Goal: Transaction & Acquisition: Purchase product/service

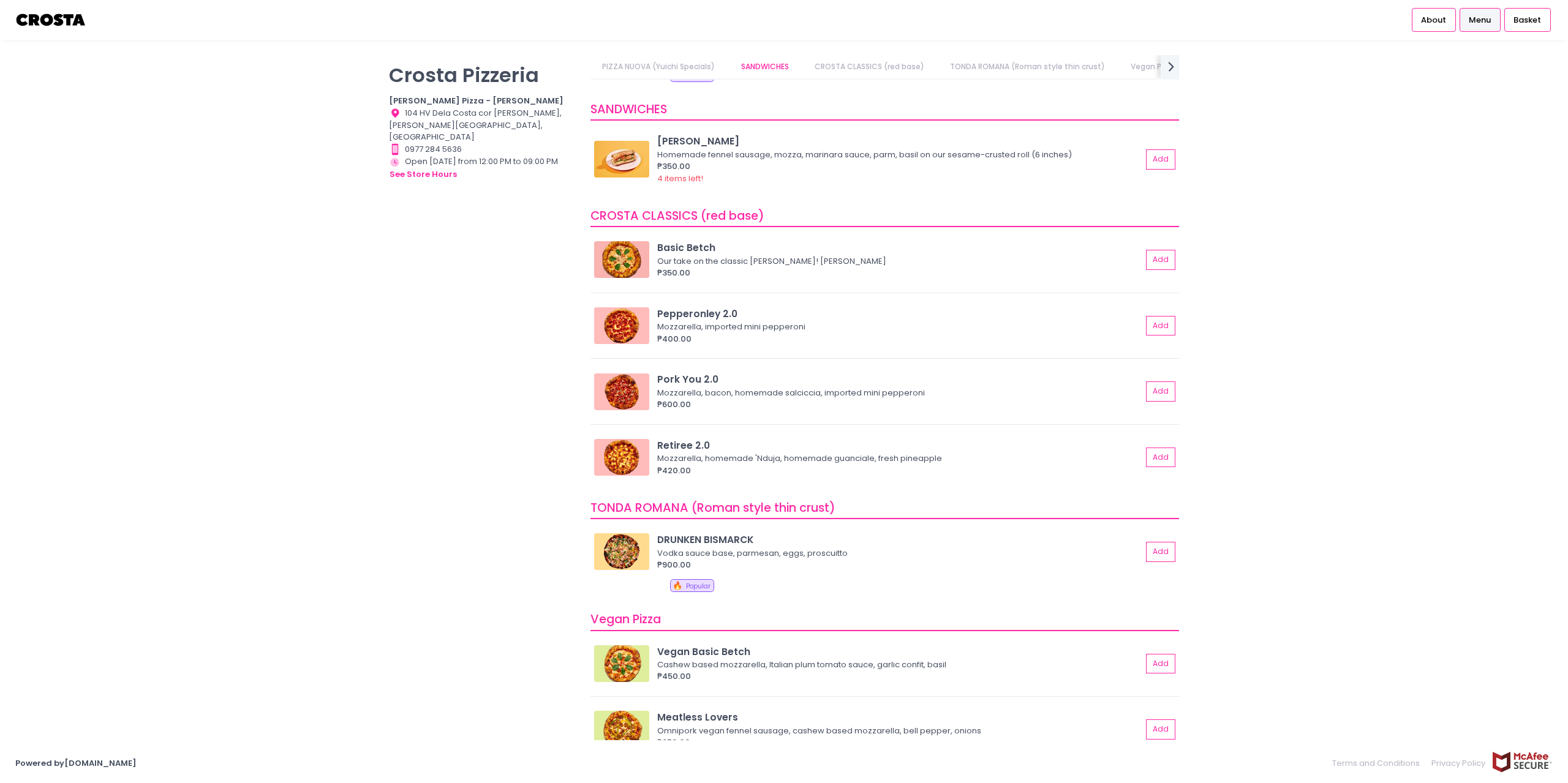
click at [1491, 24] on span "Menu" at bounding box center [1480, 20] width 22 height 12
click at [1521, 24] on span "Basket" at bounding box center [1527, 20] width 28 height 12
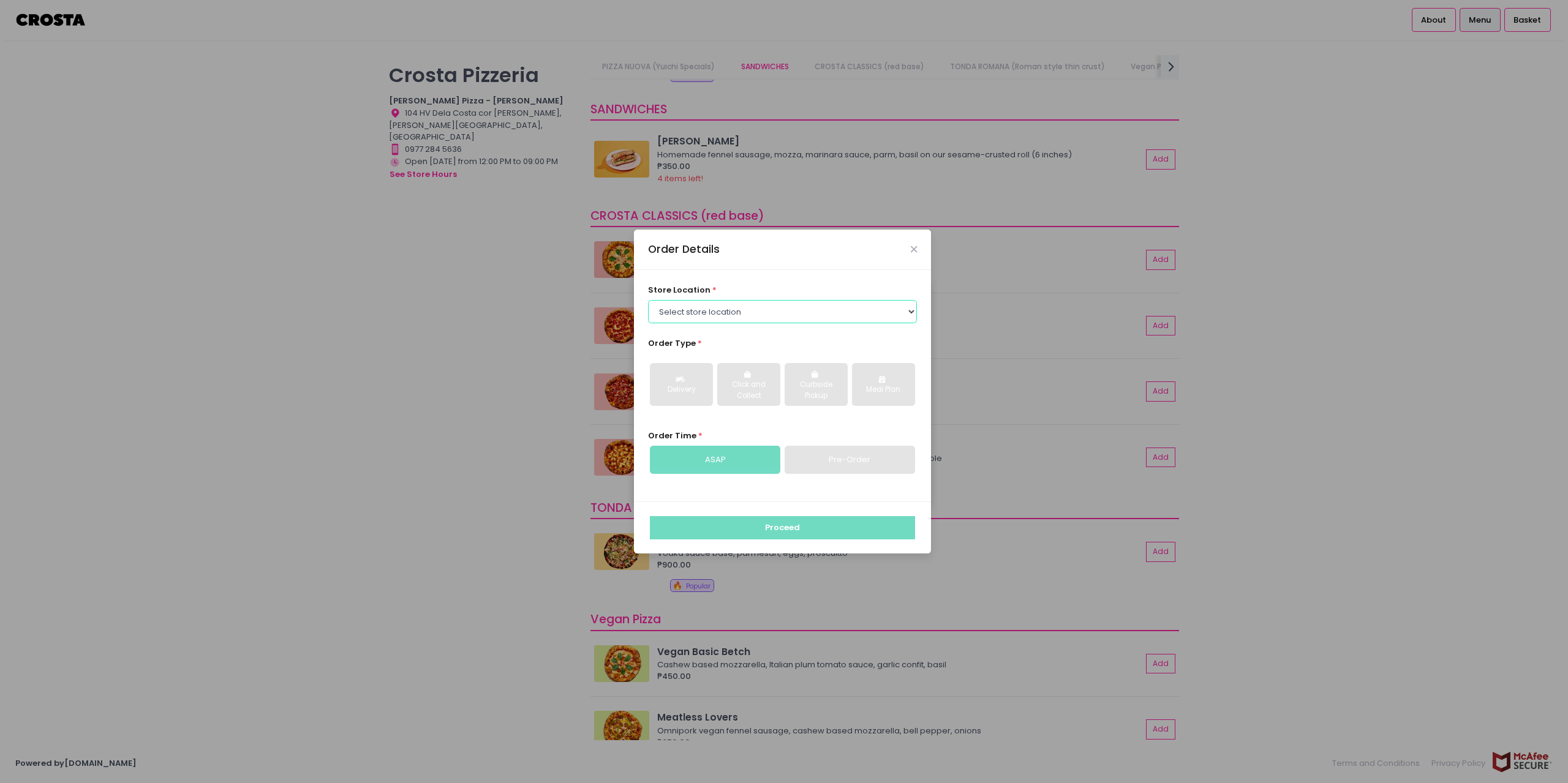
click at [816, 302] on select "Select store location [PERSON_NAME] Pizza - [PERSON_NAME] Pizza - [GEOGRAPHIC_D…" at bounding box center [783, 311] width 270 height 23
click at [648, 300] on select "Select store location [PERSON_NAME] Pizza - [PERSON_NAME] Pizza - [GEOGRAPHIC_D…" at bounding box center [783, 311] width 270 height 23
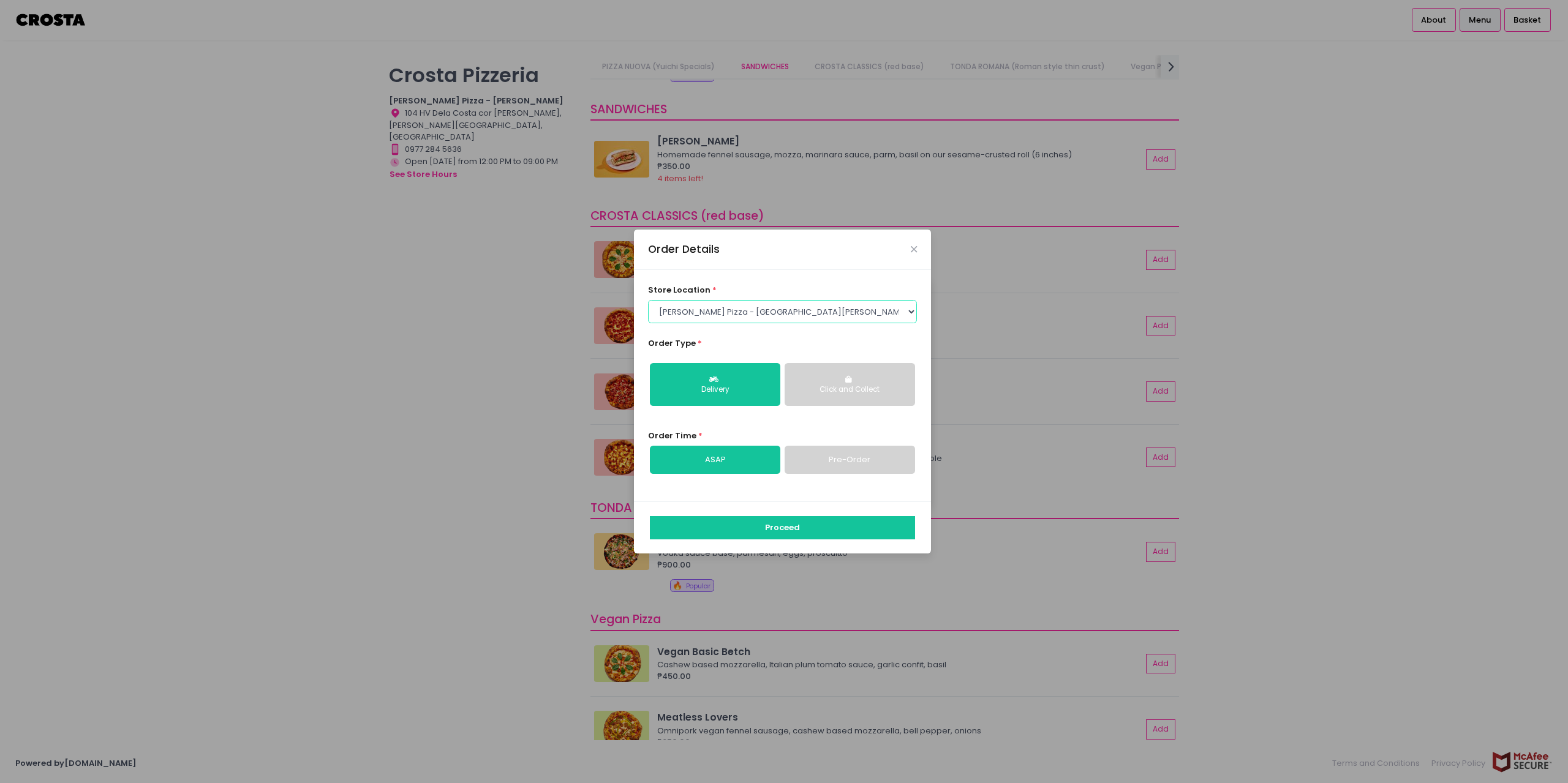
click at [751, 315] on select "Select store location [PERSON_NAME] Pizza - [PERSON_NAME] Pizza - [GEOGRAPHIC_D…" at bounding box center [783, 311] width 270 height 23
select select "5fabb2e53664a8677beaeb89"
click at [648, 300] on select "Select store location [PERSON_NAME] Pizza - [PERSON_NAME] Pizza - [GEOGRAPHIC_D…" at bounding box center [783, 311] width 270 height 23
click at [711, 385] on div "Delivery" at bounding box center [715, 390] width 113 height 11
click at [839, 460] on link "Pre-Order" at bounding box center [850, 460] width 131 height 28
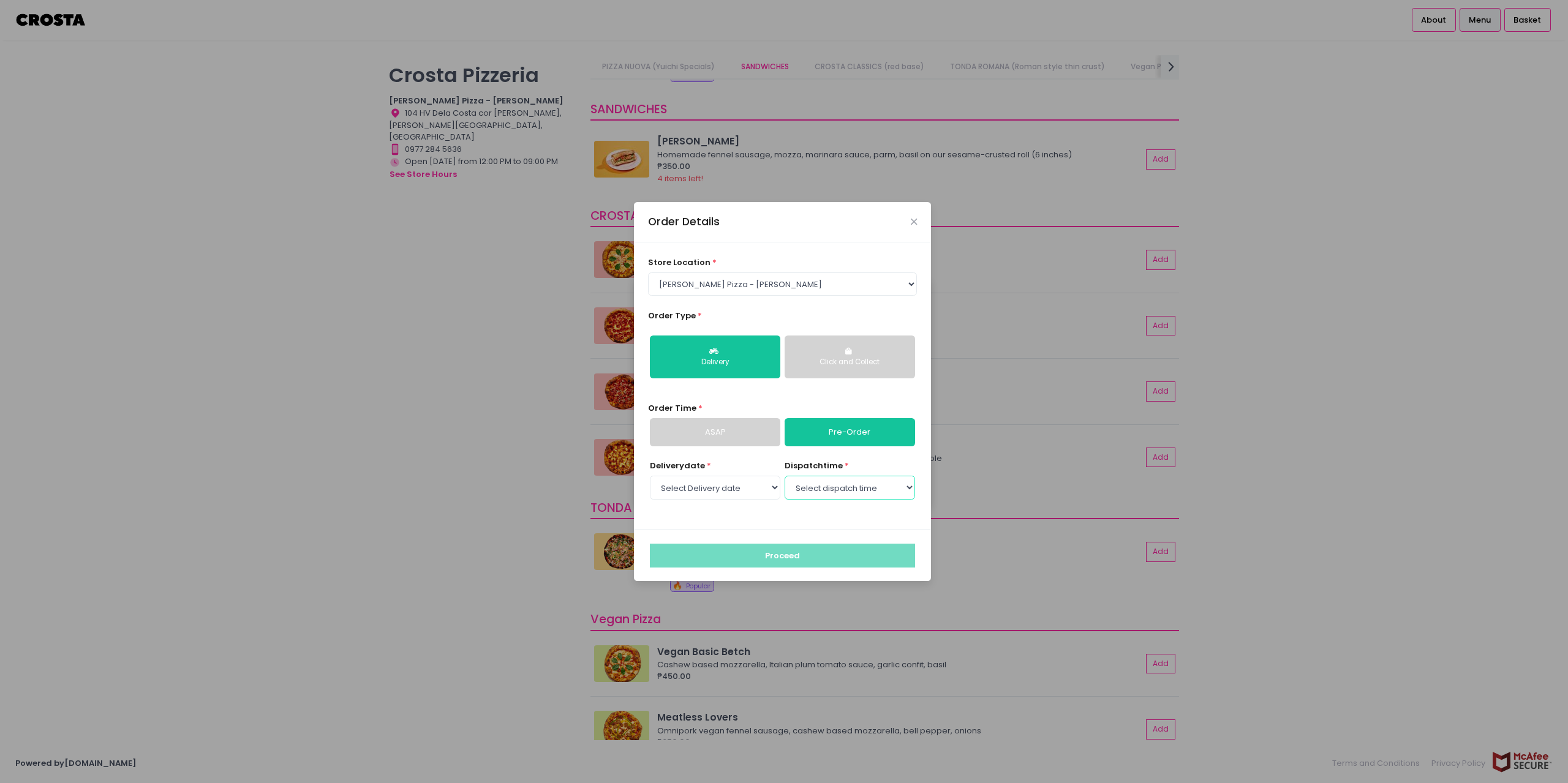
click at [845, 490] on select "Select dispatch time 06:00 PM - 06:30 PM 06:30 PM - 07:00 PM 07:00 PM - 07:30 P…" at bounding box center [850, 487] width 131 height 23
click at [733, 490] on select "Select Delivery date [DATE] [DATE] [DATE] [DATE] [DATE] [DATE]" at bounding box center [715, 487] width 131 height 23
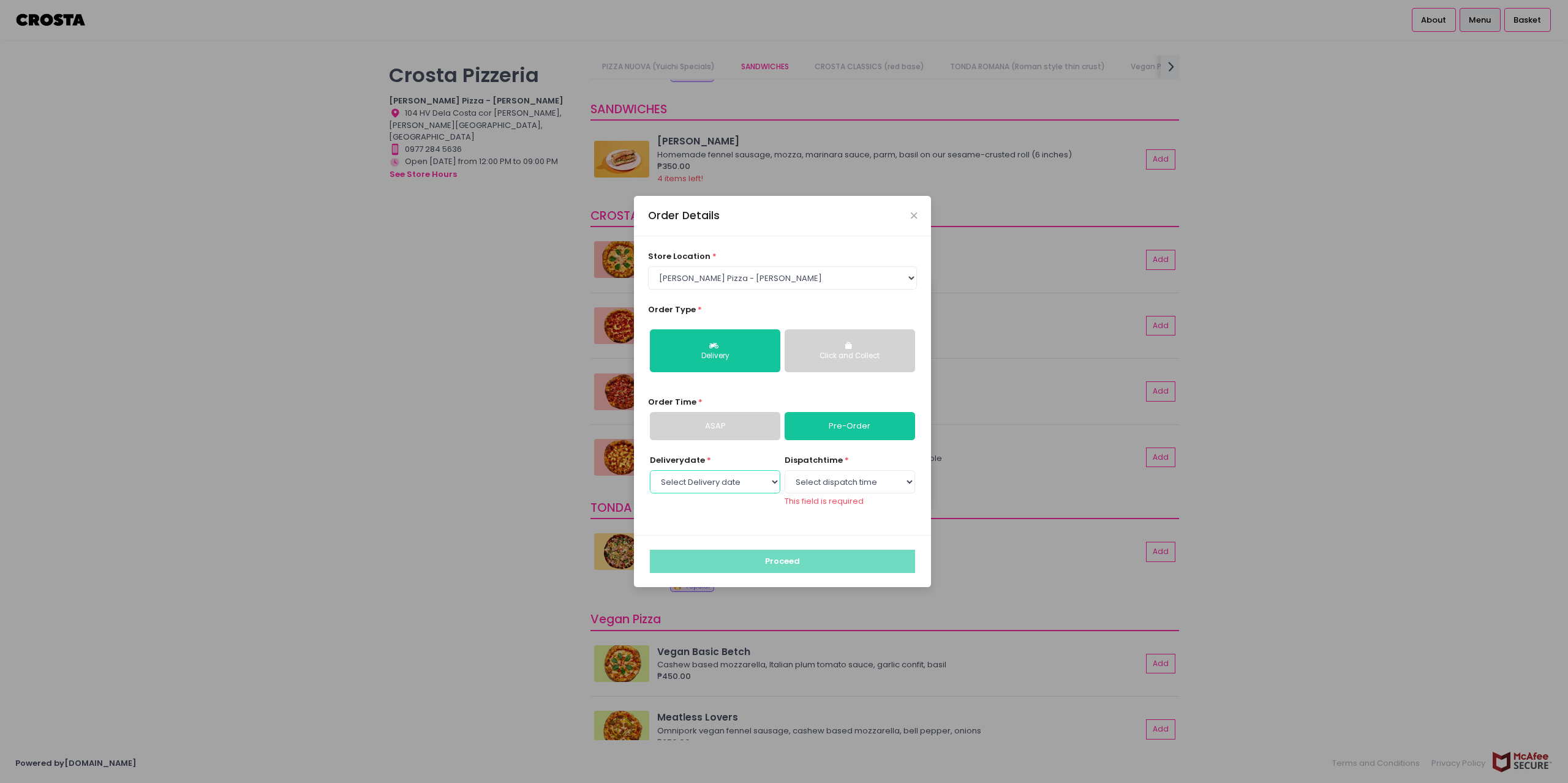
select select "[DATE]"
click at [650, 470] on select "Select Delivery date [DATE] [DATE] [DATE] [DATE] [DATE] [DATE]" at bounding box center [715, 482] width 131 height 23
click at [843, 486] on select "Select dispatch time 12:00 PM - 12:30 PM 12:30 PM - 01:00 PM 01:00 PM - 01:30 P…" at bounding box center [850, 482] width 131 height 23
click at [843, 484] on select "Select dispatch time 12:00 PM - 12:30 PM 12:30 PM - 01:00 PM 01:00 PM - 01:30 P…" at bounding box center [850, 482] width 131 height 23
click at [534, 398] on div "Order Details store location * Select store location [PERSON_NAME] Pizza - [PER…" at bounding box center [784, 391] width 1568 height 783
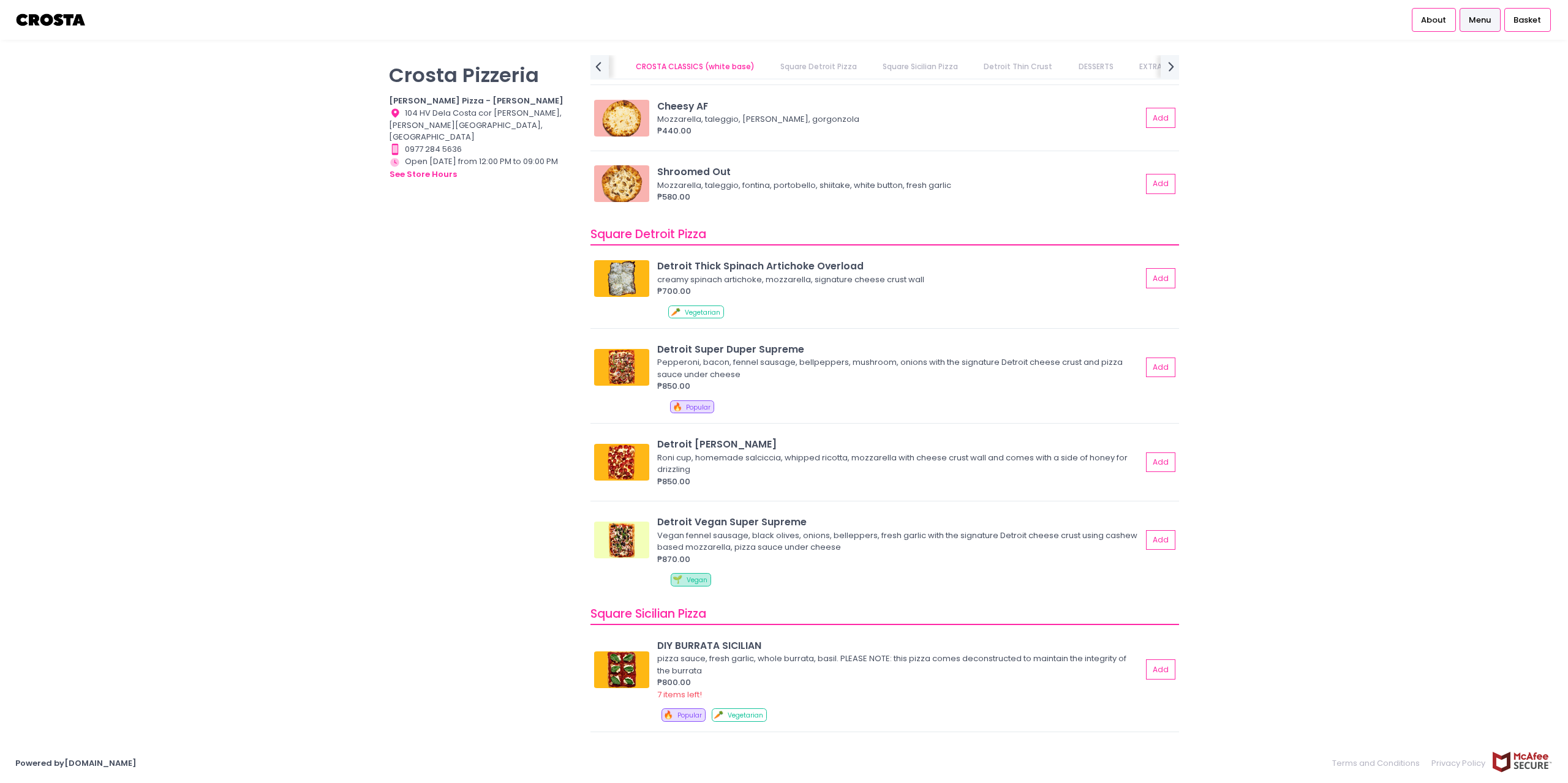
scroll to position [1224, 0]
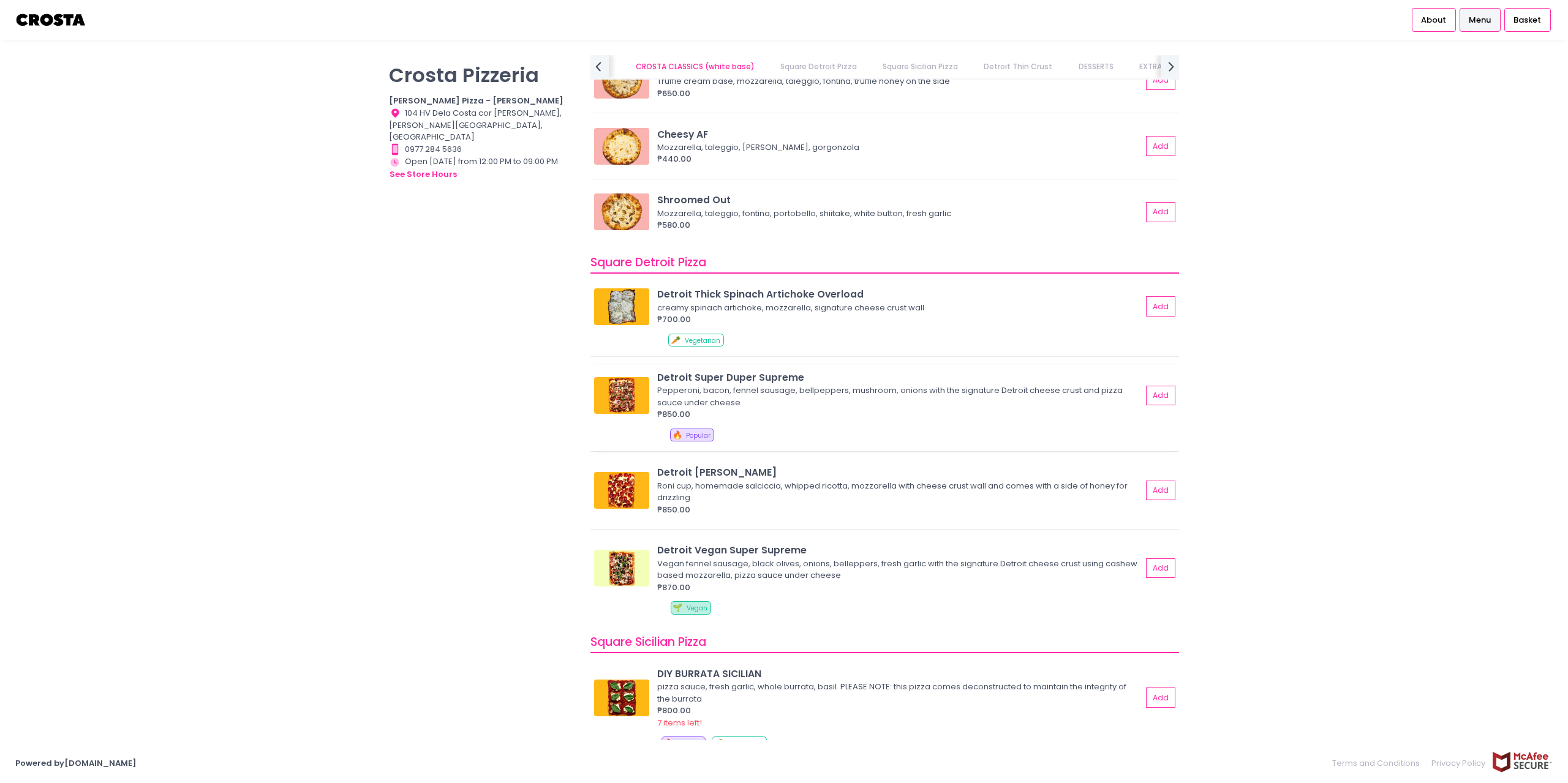
click at [632, 393] on img at bounding box center [622, 395] width 55 height 37
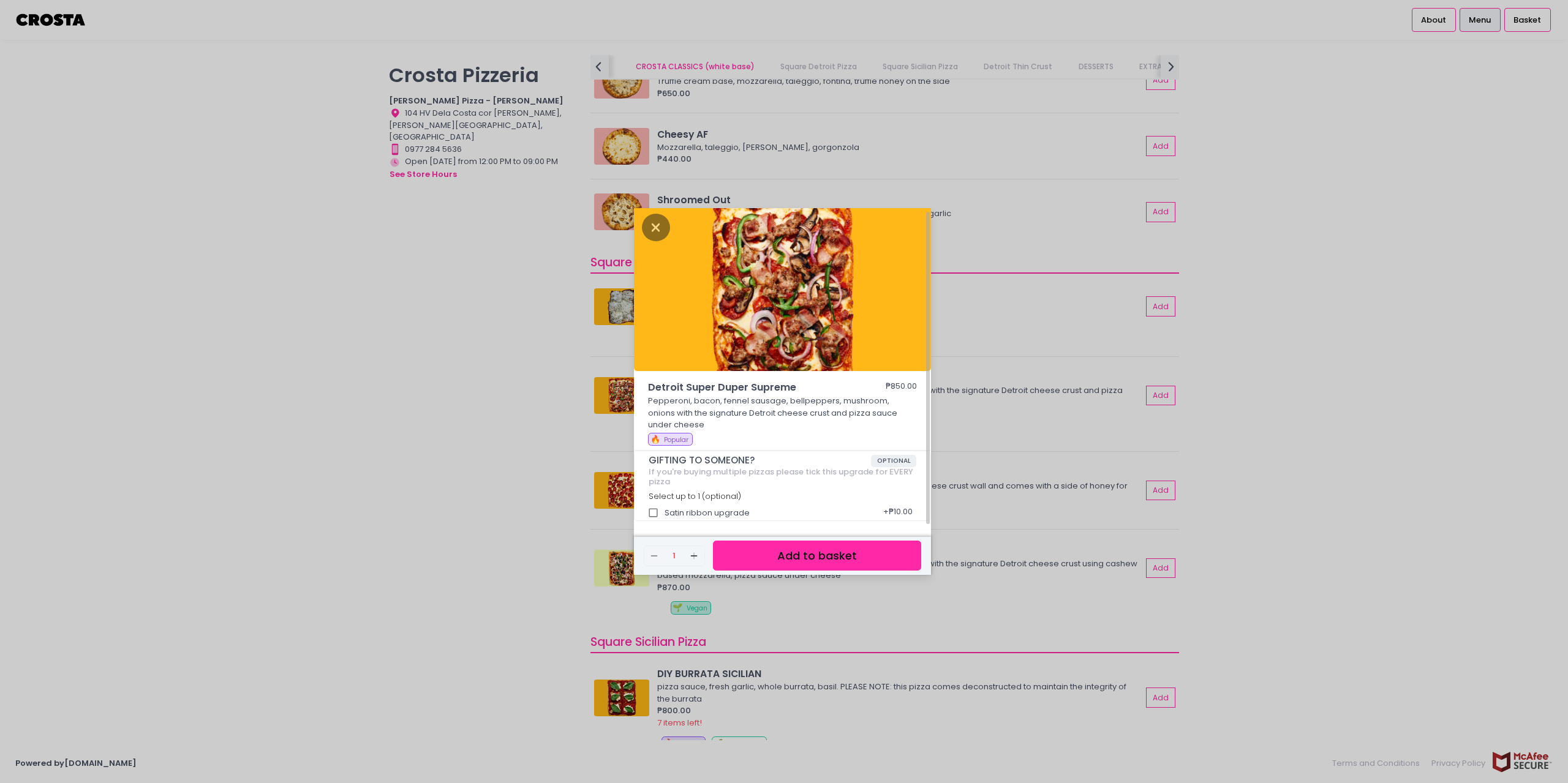
scroll to position [0, 0]
click at [454, 416] on div "Detroit Super Duper Supreme ₱850.00 Pepperoni, bacon, fennel sausage, bellpeppe…" at bounding box center [784, 391] width 1568 height 783
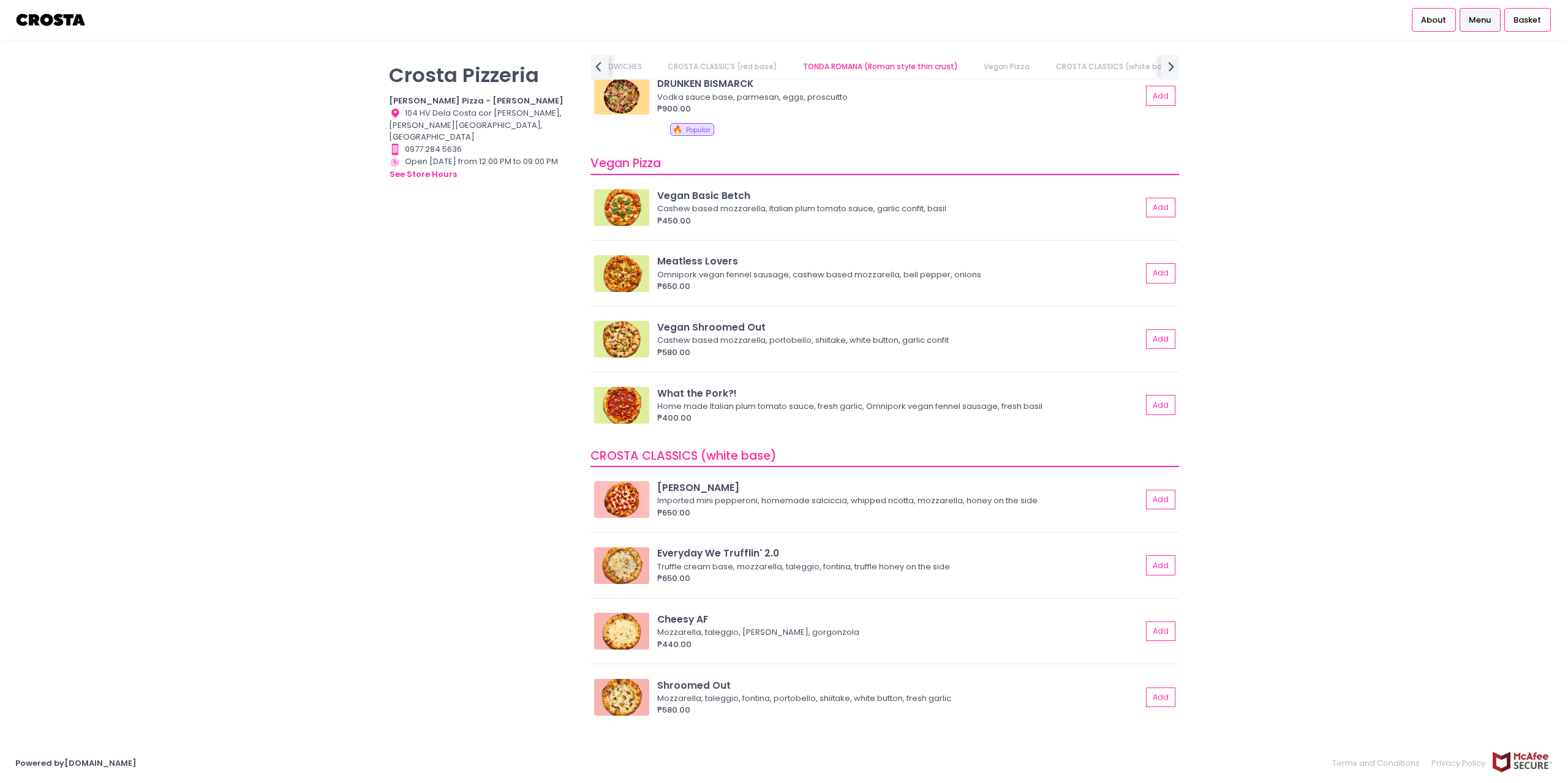
scroll to position [674, 0]
